Goal: Task Accomplishment & Management: Manage account settings

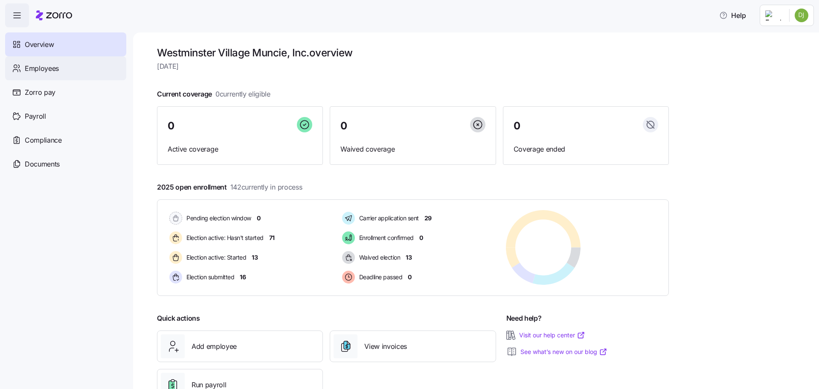
click at [61, 63] on div "Employees" at bounding box center [65, 68] width 121 height 24
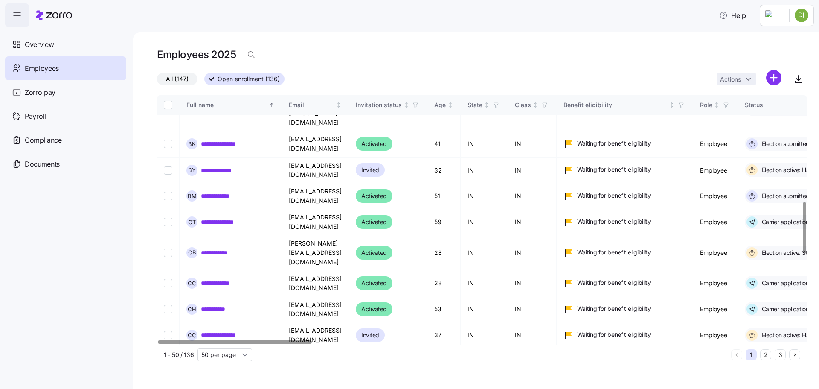
scroll to position [936, 0]
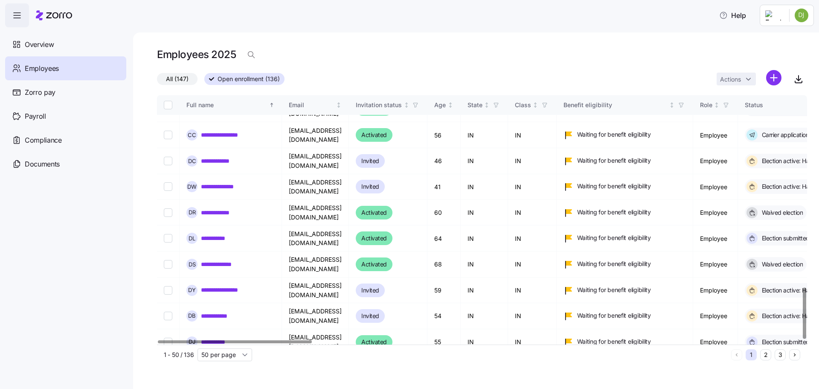
click at [766, 352] on button "2" at bounding box center [765, 354] width 11 height 11
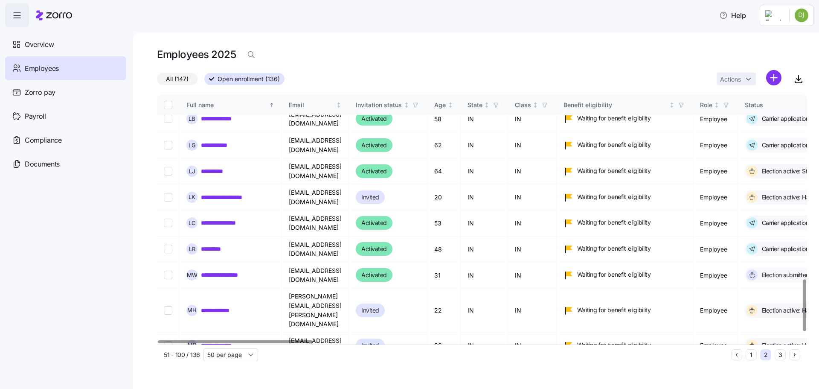
scroll to position [924, 0]
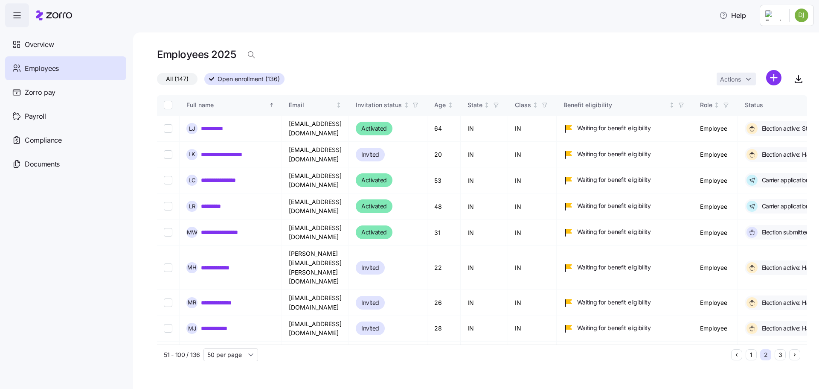
click at [783, 355] on button "3" at bounding box center [780, 354] width 11 height 11
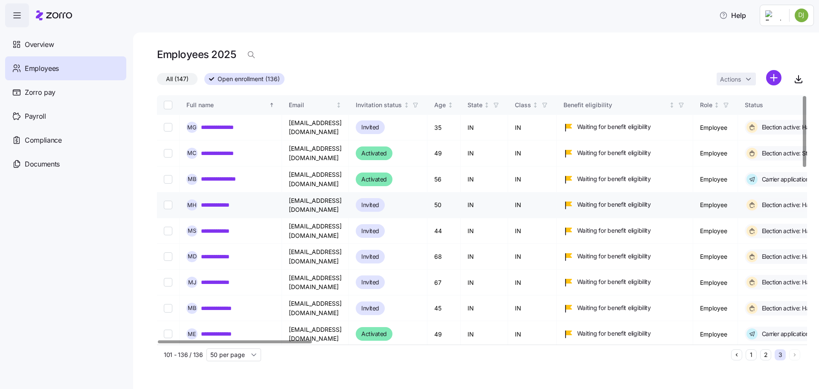
click at [218, 201] on link "**********" at bounding box center [221, 205] width 40 height 9
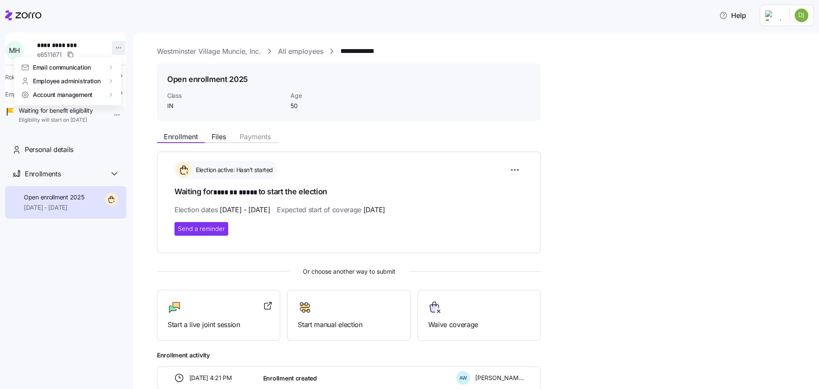
click at [112, 47] on html "**********" at bounding box center [409, 192] width 819 height 384
click at [154, 121] on div "Edit company email" at bounding box center [151, 122] width 55 height 9
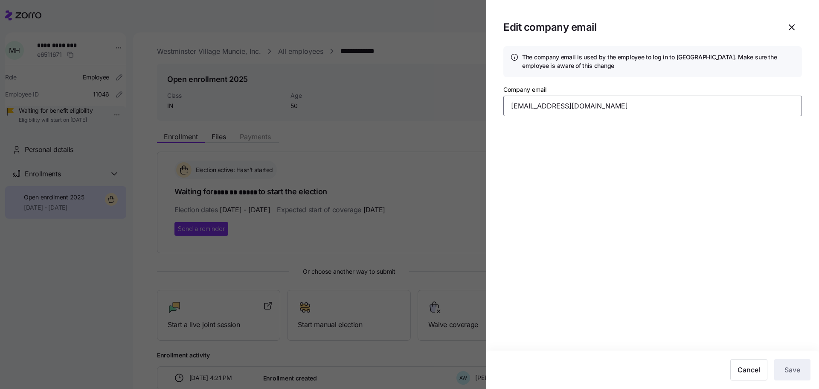
drag, startPoint x: 594, startPoint y: 109, endPoint x: 361, endPoint y: 69, distance: 236.0
click at [365, 384] on div "Edit company email The company email is used by the employee to log in to Zorro…" at bounding box center [409, 384] width 819 height 0
click at [556, 119] on div "Company email m Email is required" at bounding box center [653, 108] width 306 height 55
click at [546, 112] on input "m" at bounding box center [652, 106] width 299 height 20
type input "[EMAIL_ADDRESS][DOMAIN_NAME]"
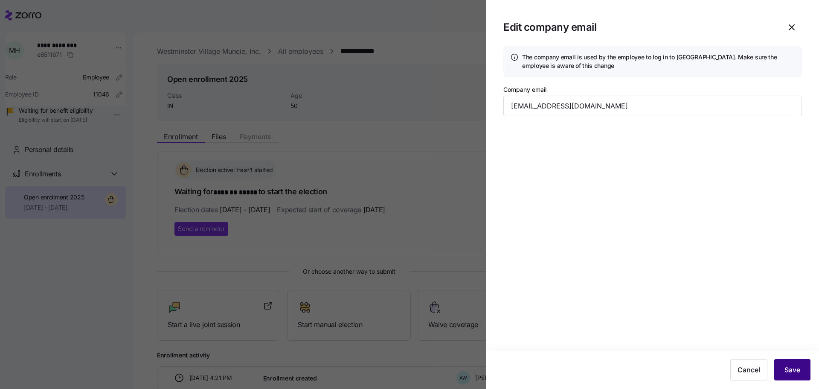
click at [789, 367] on span "Save" at bounding box center [793, 369] width 16 height 10
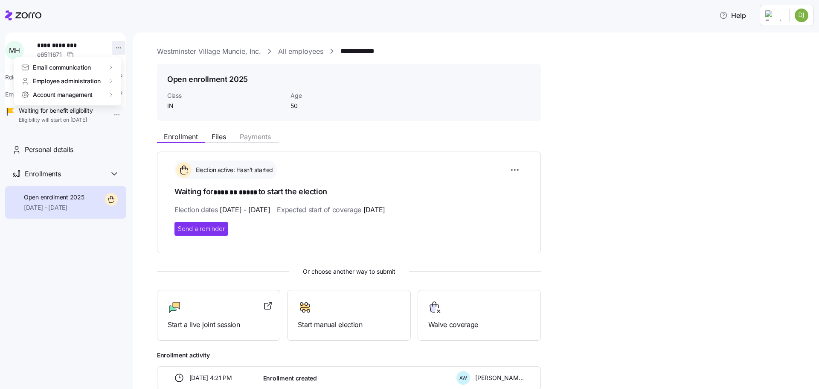
click at [112, 45] on html "**********" at bounding box center [409, 192] width 819 height 384
click at [132, 69] on div "Account invitation" at bounding box center [149, 67] width 50 height 9
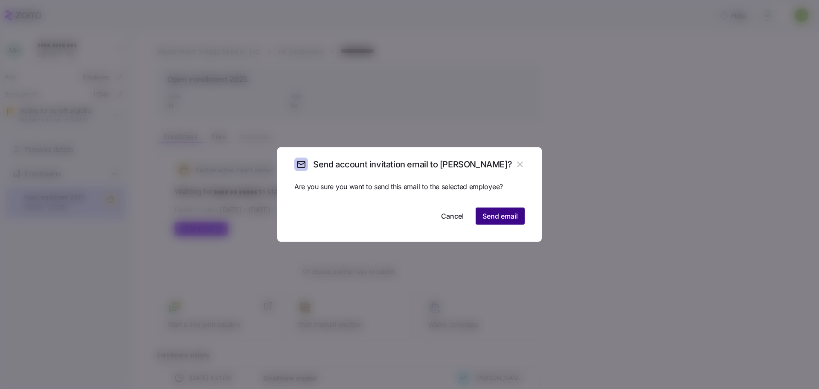
click at [507, 214] on span "Send email" at bounding box center [500, 216] width 35 height 10
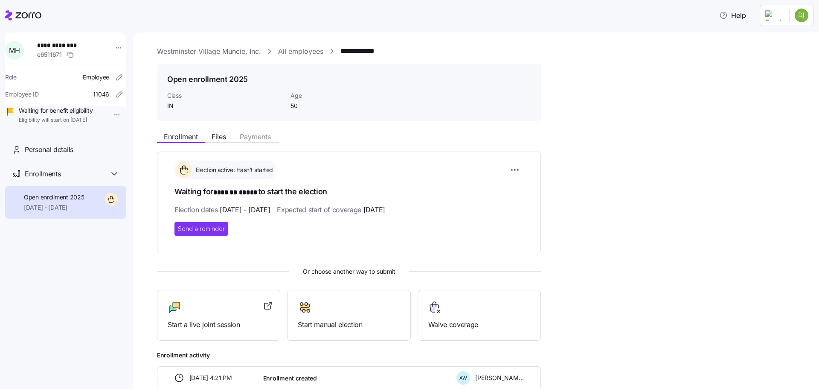
click at [234, 47] on link "Westminster Village Muncie, Inc." at bounding box center [209, 51] width 104 height 11
